Goal: Task Accomplishment & Management: Manage account settings

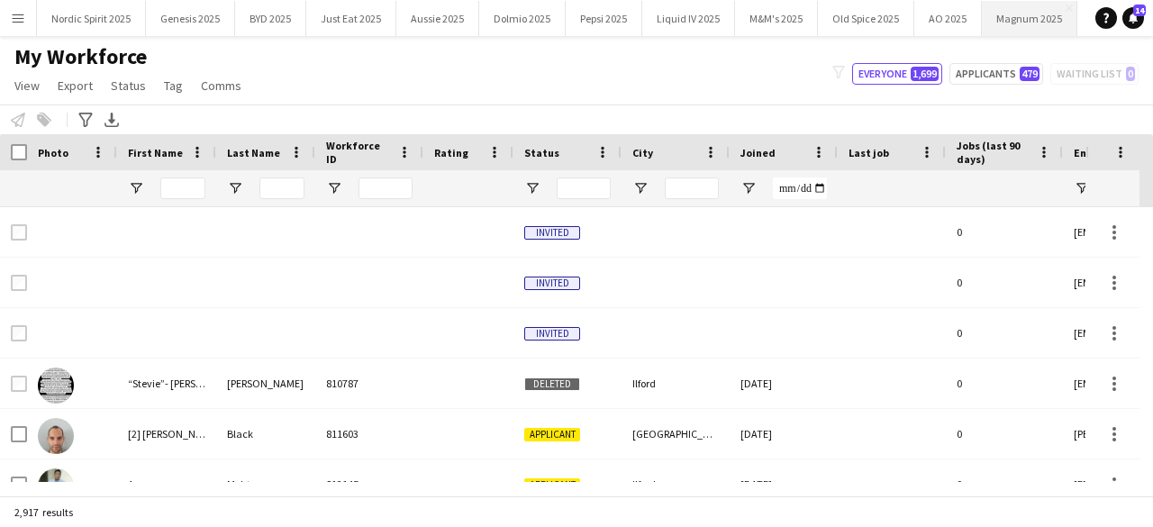
click at [995, 21] on button "Magnum 2025 Close" at bounding box center [1029, 18] width 95 height 35
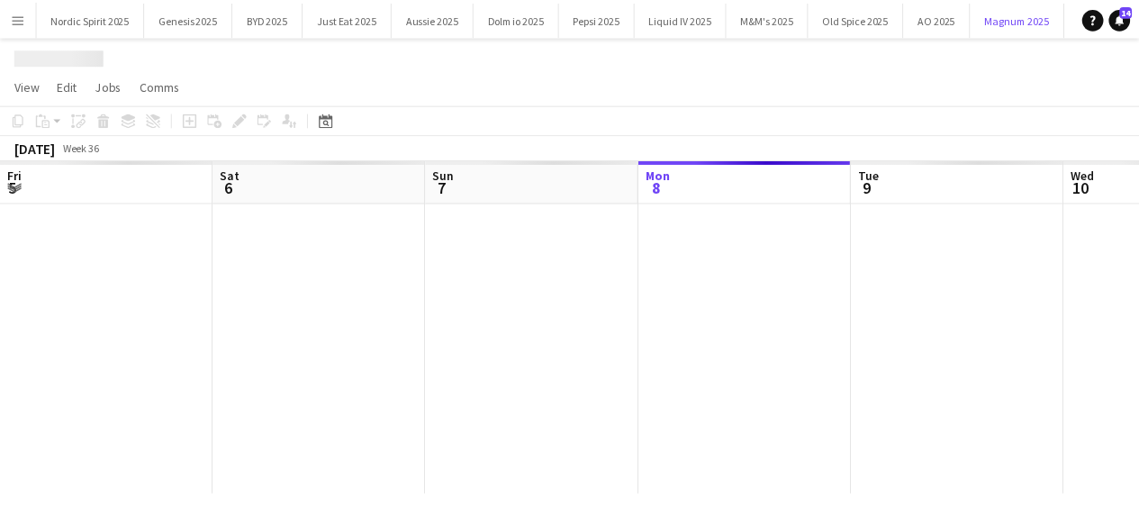
scroll to position [0, 431]
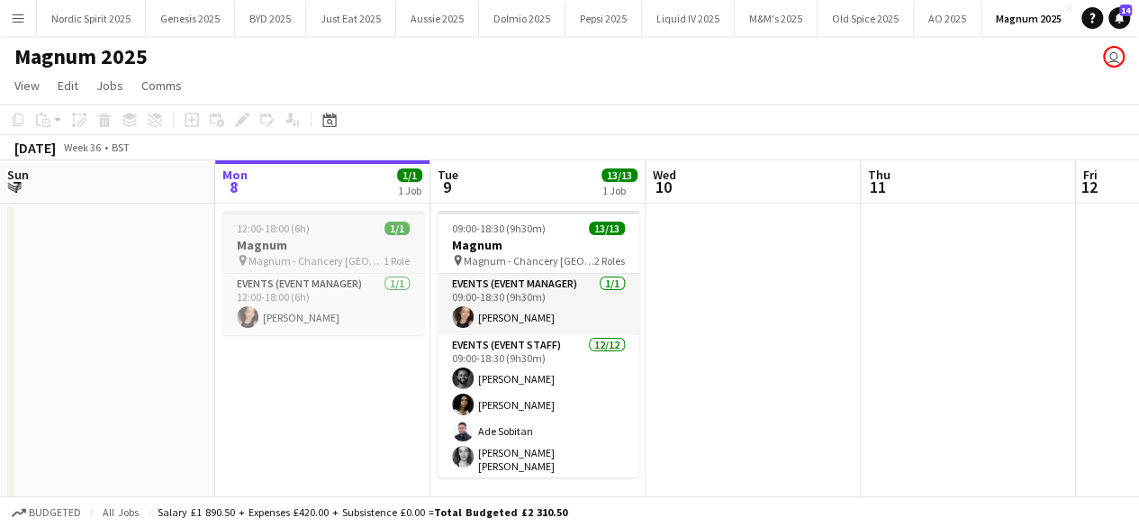
click at [331, 232] on div "12:00-18:00 (6h) 1/1" at bounding box center [323, 229] width 202 height 14
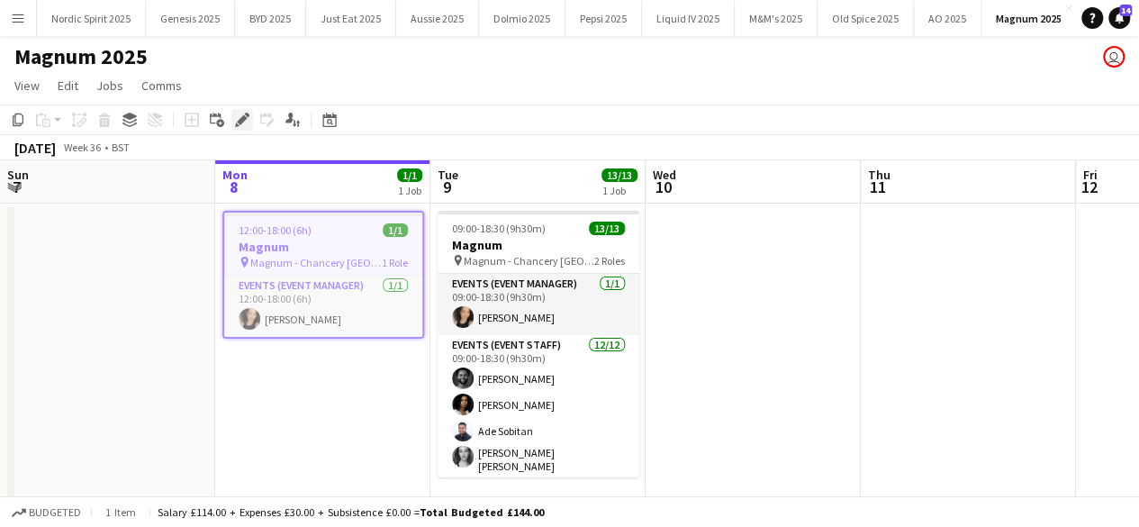
click at [243, 123] on icon "Edit" at bounding box center [242, 120] width 14 height 14
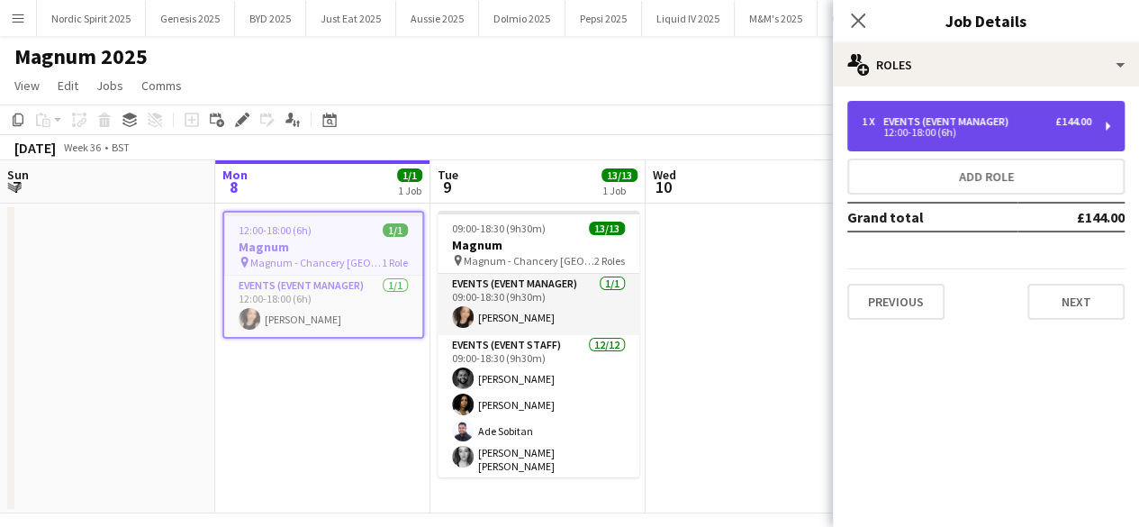
drag, startPoint x: 951, startPoint y: 113, endPoint x: 918, endPoint y: 124, distance: 35.3
click at [951, 113] on div "1 x Events (Event Manager) £144.00 12:00-18:00 (6h)" at bounding box center [986, 126] width 277 height 50
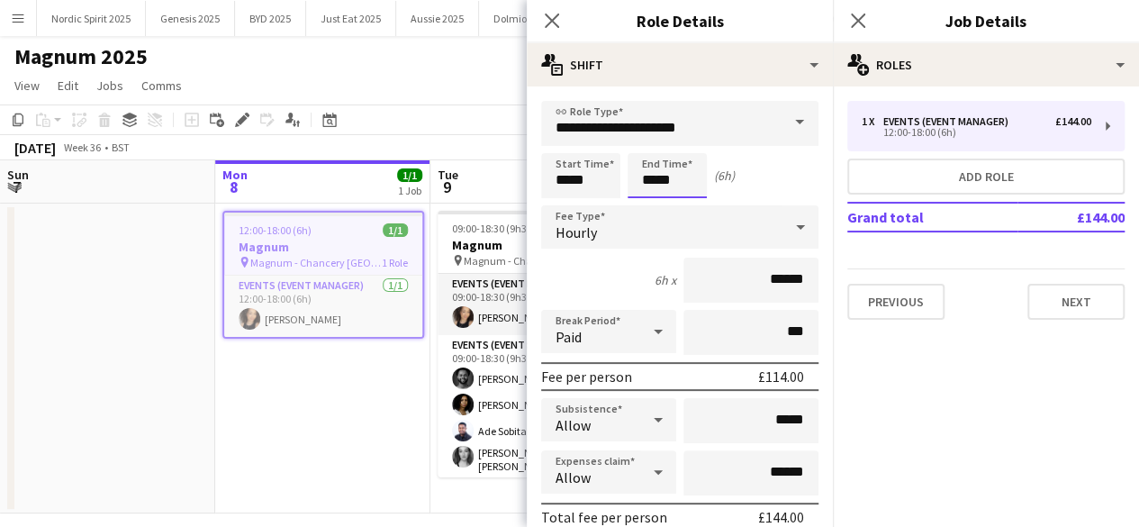
click at [694, 181] on body "Menu Boards Boards Boards All jobs Status Workforce Workforce My Workforce Recr…" at bounding box center [569, 272] width 1139 height 544
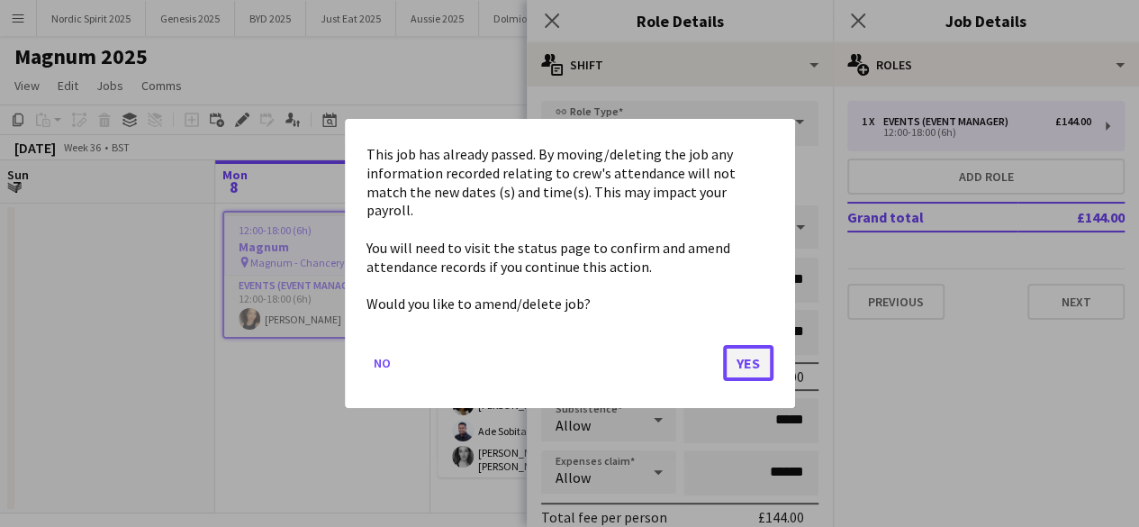
click at [753, 349] on button "Yes" at bounding box center [748, 363] width 50 height 36
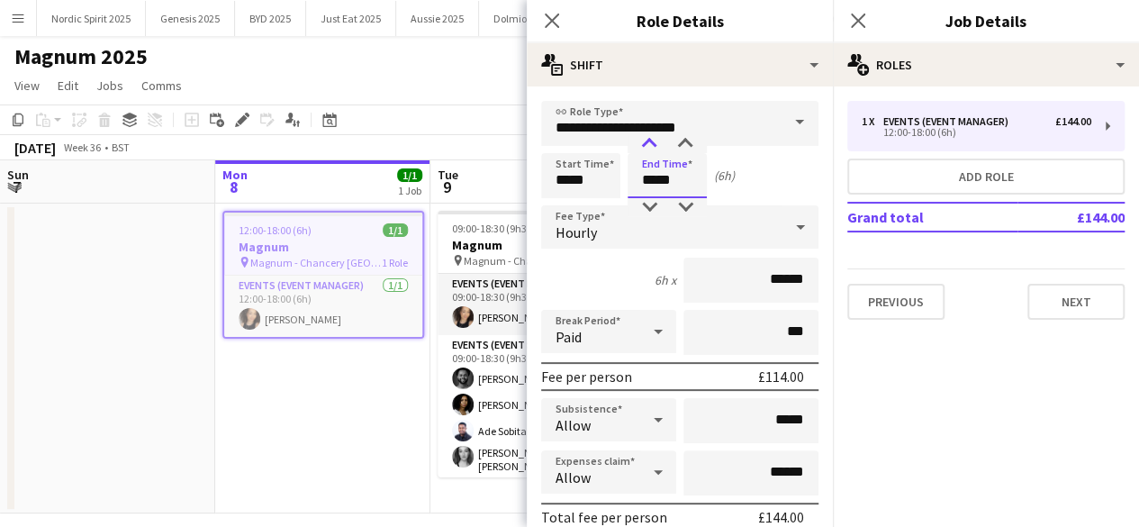
type input "*****"
click at [649, 145] on div at bounding box center [649, 144] width 36 height 18
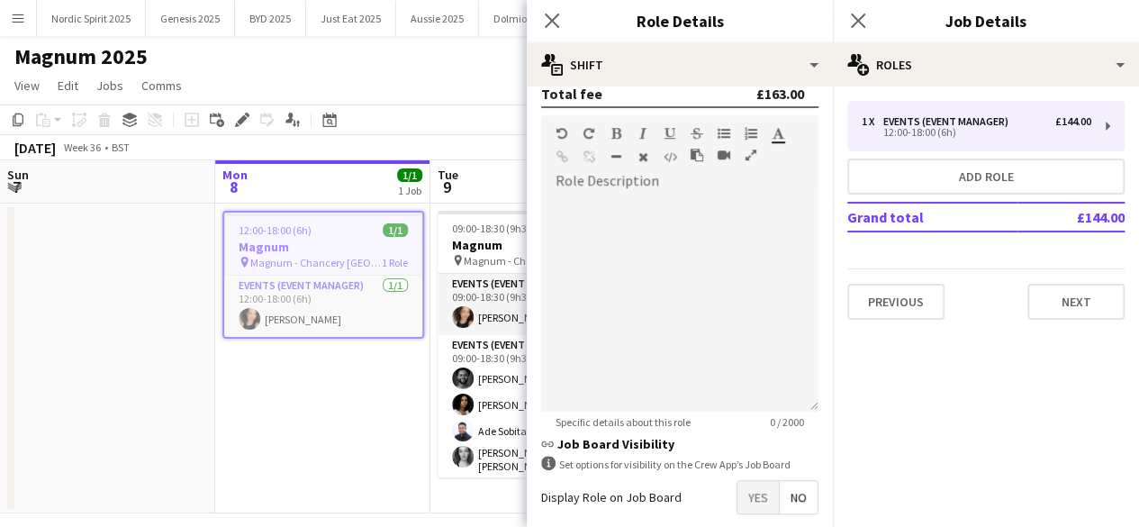
scroll to position [600, 0]
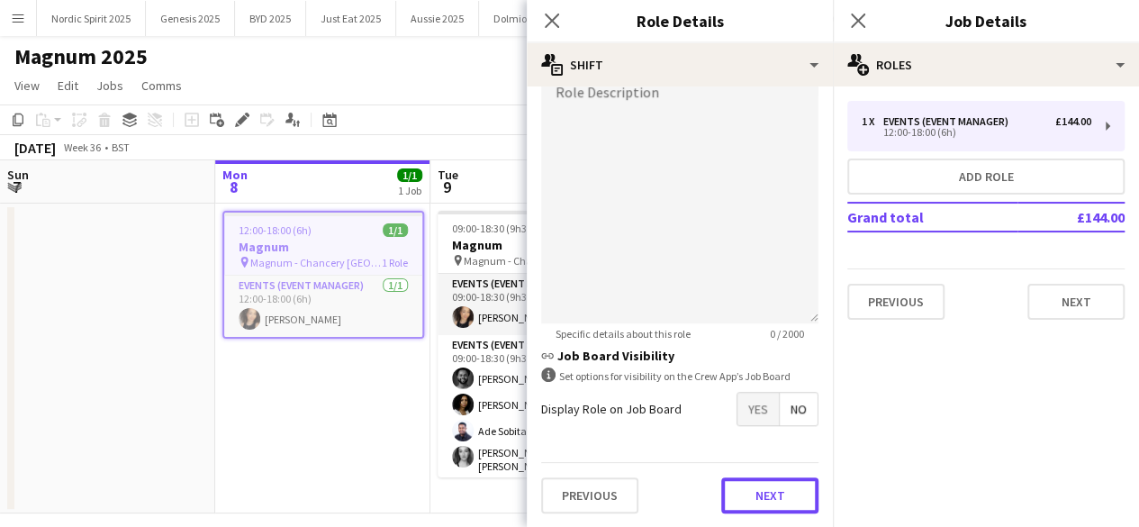
drag, startPoint x: 780, startPoint y: 491, endPoint x: 771, endPoint y: 440, distance: 51.2
click at [780, 491] on button "Next" at bounding box center [770, 495] width 97 height 36
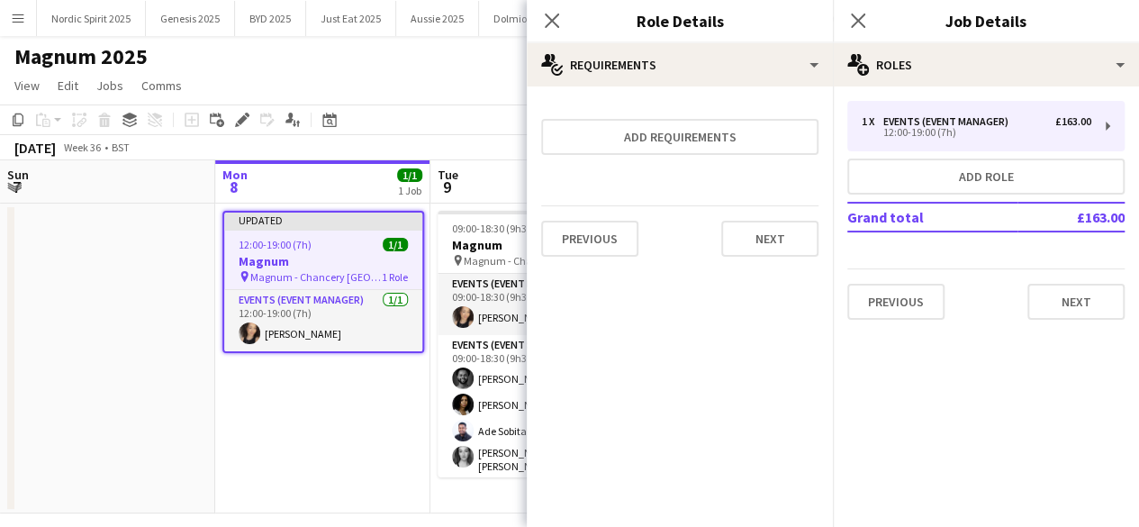
scroll to position [0, 0]
click at [773, 249] on button "Next" at bounding box center [770, 239] width 97 height 36
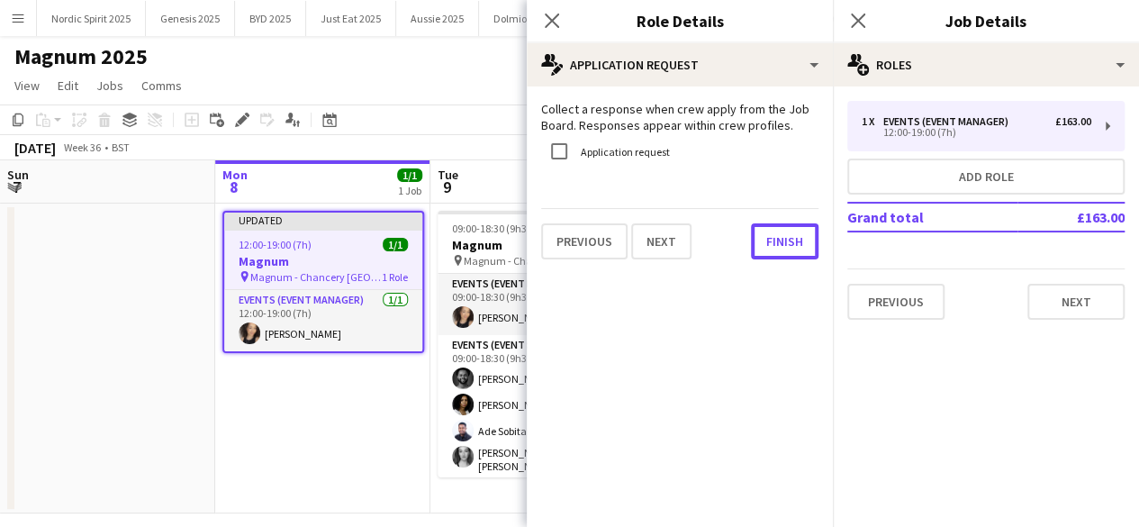
click at [773, 249] on button "Finish" at bounding box center [785, 241] width 68 height 36
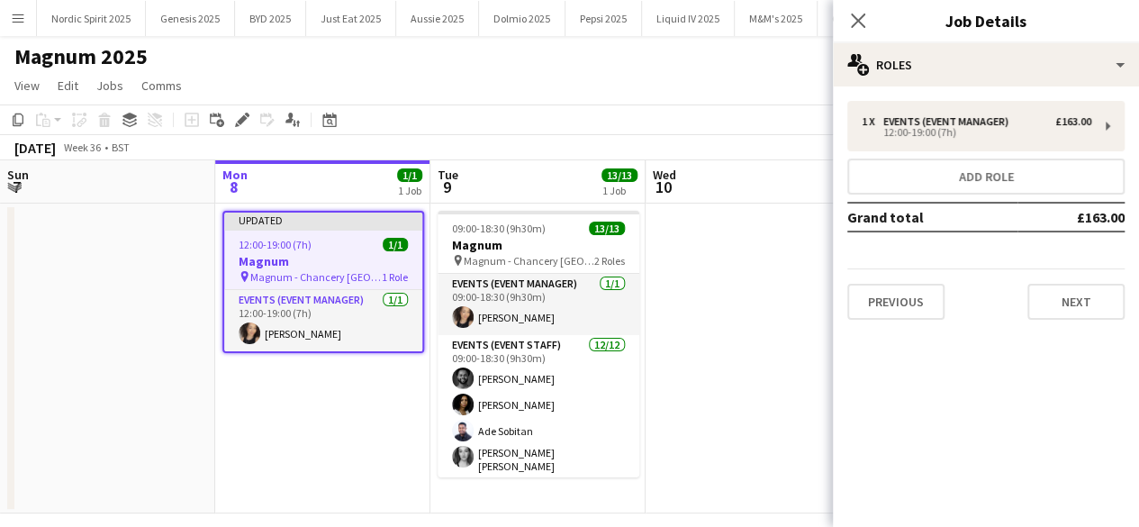
click at [723, 395] on app-date-cell at bounding box center [753, 359] width 215 height 310
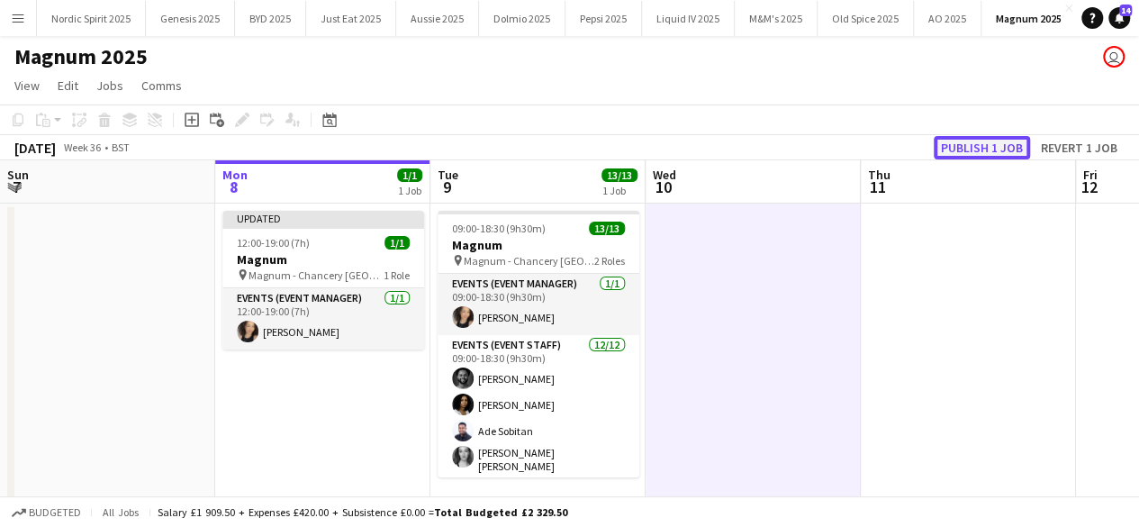
click at [979, 145] on button "Publish 1 job" at bounding box center [982, 147] width 96 height 23
